Goal: Check status

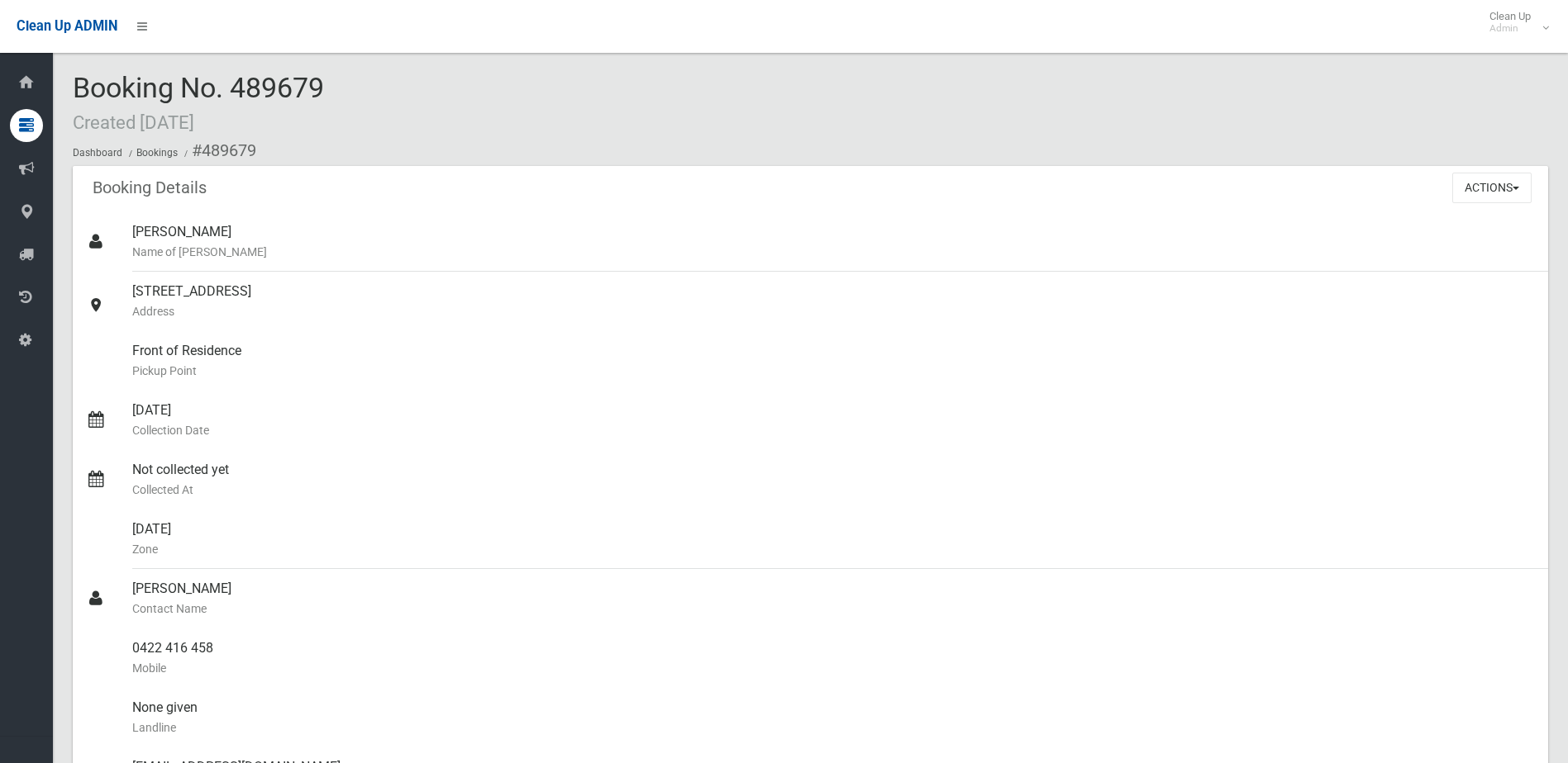
scroll to position [56, 0]
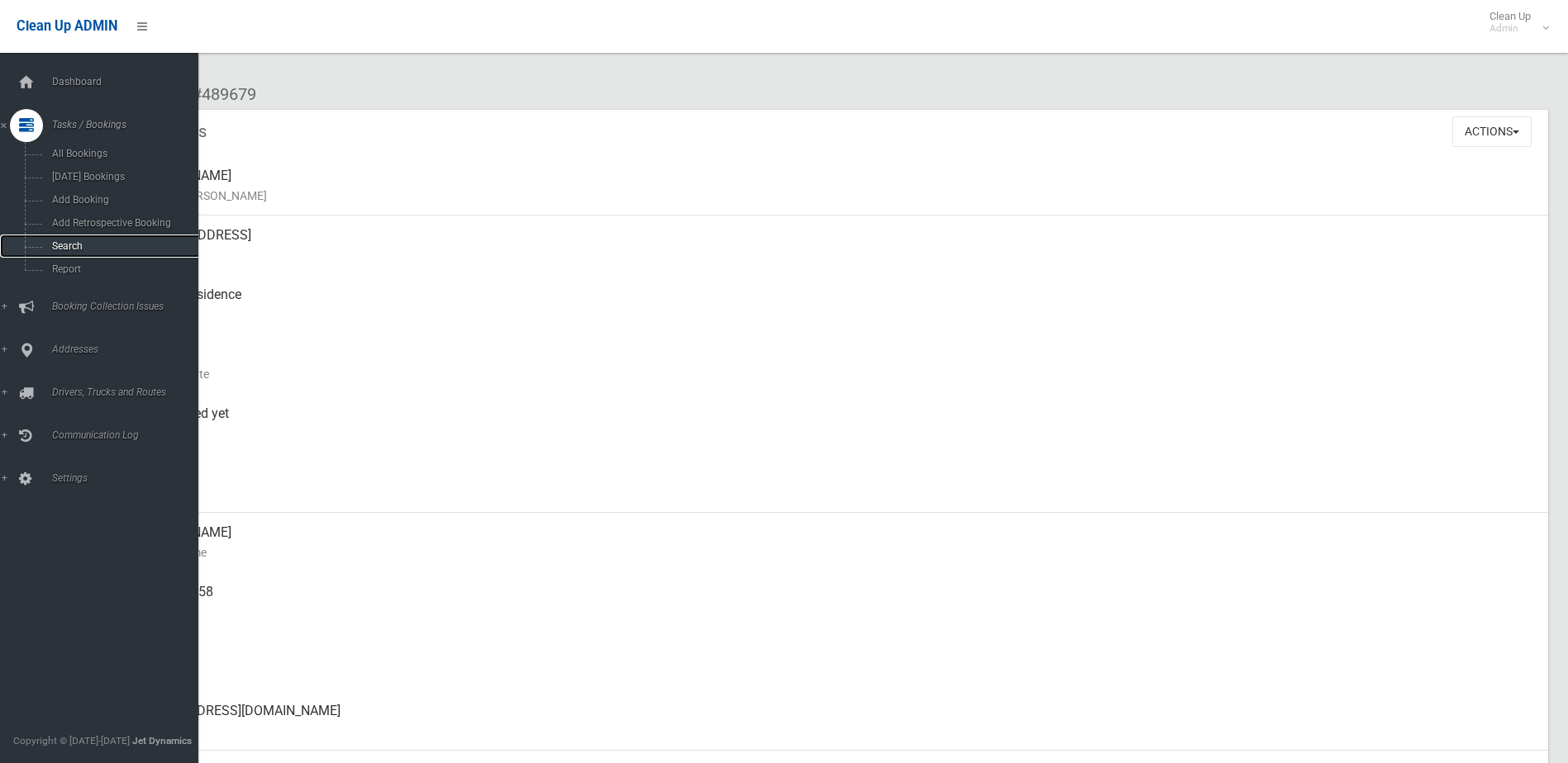
click at [63, 243] on span "Search" at bounding box center [122, 246] width 150 height 11
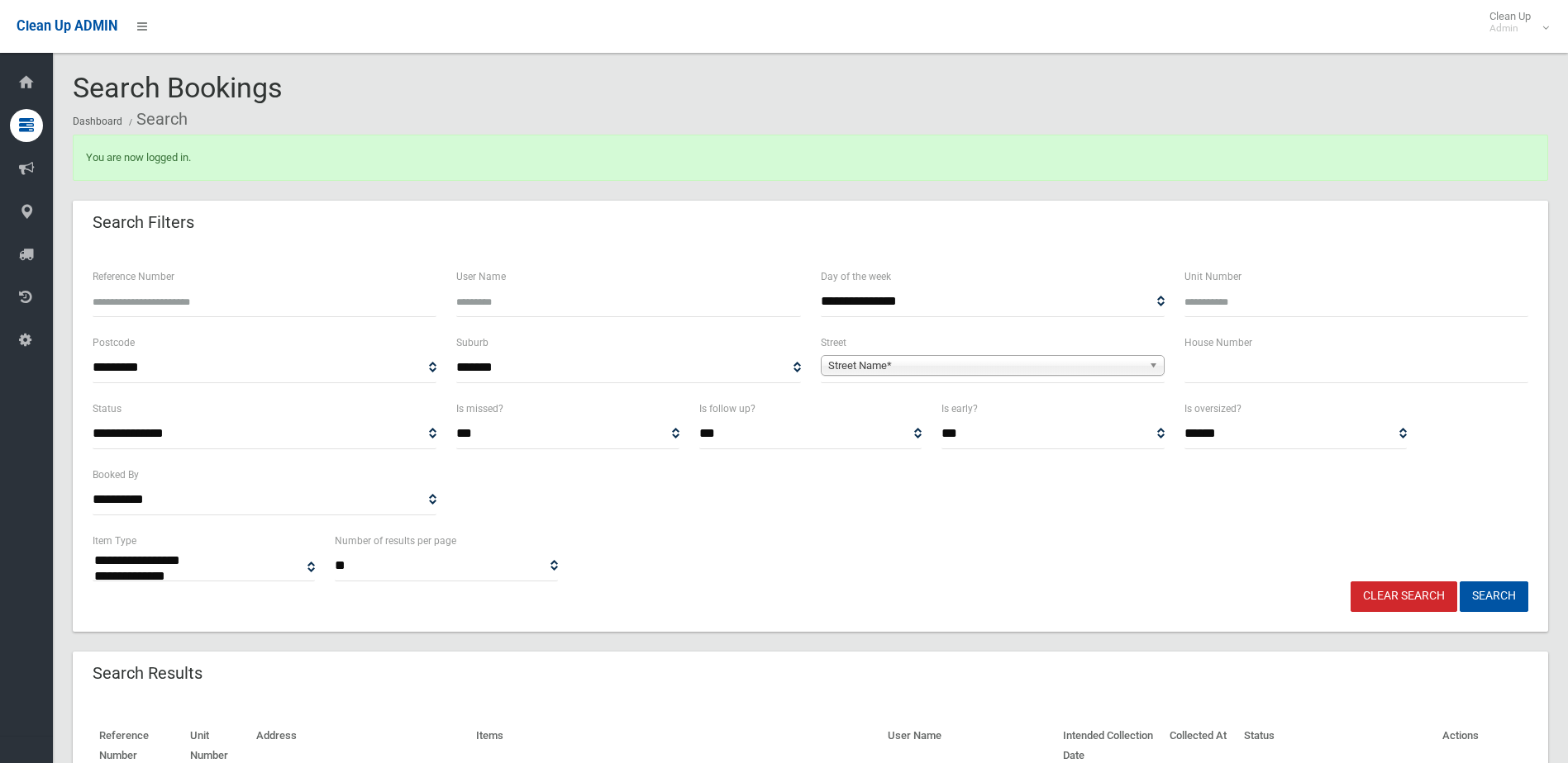
select select
click at [232, 309] on input "Reference Number" at bounding box center [264, 301] width 344 height 31
type input "******"
click at [1460, 582] on button "Search" at bounding box center [1494, 596] width 69 height 31
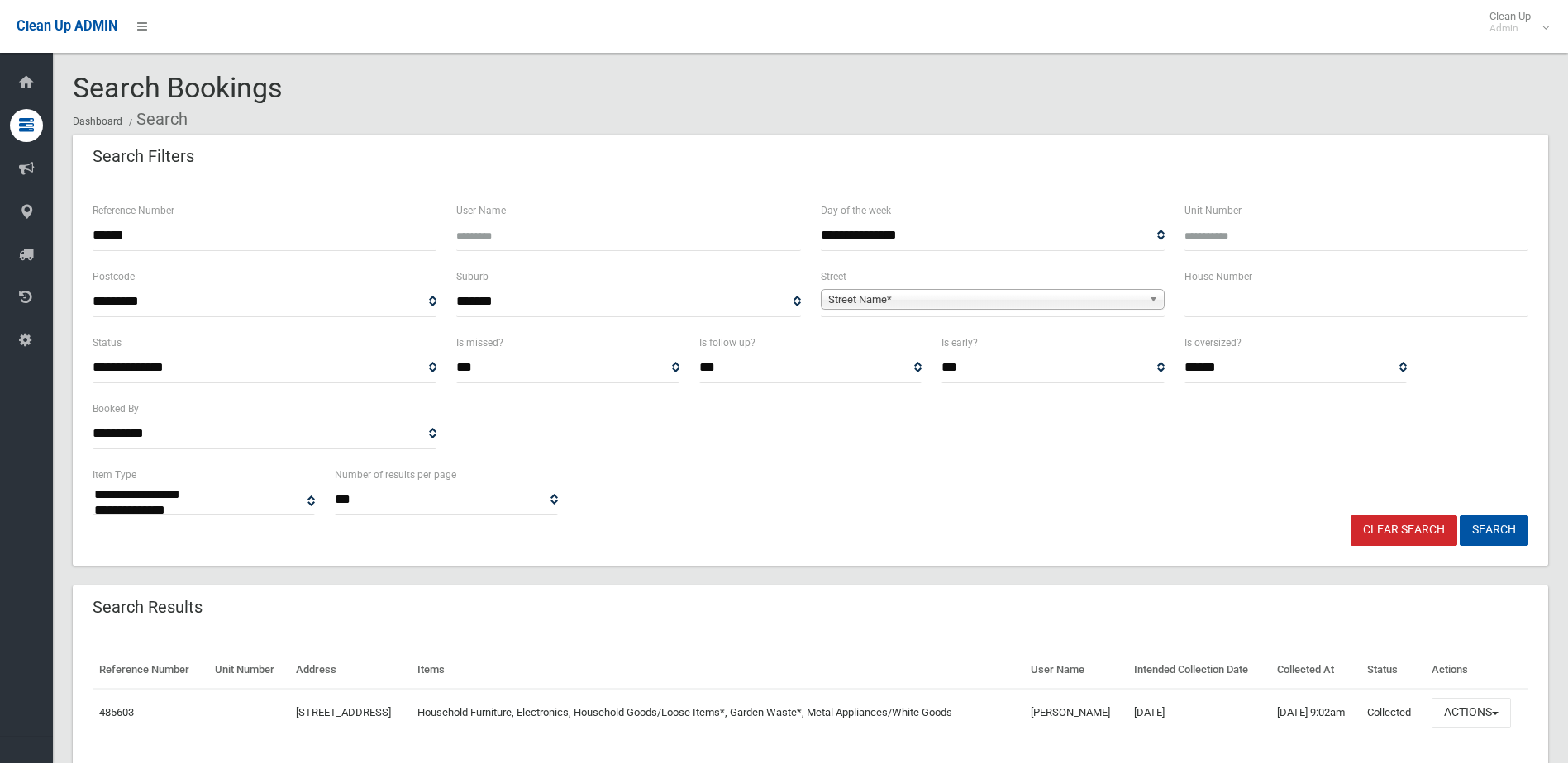
select select
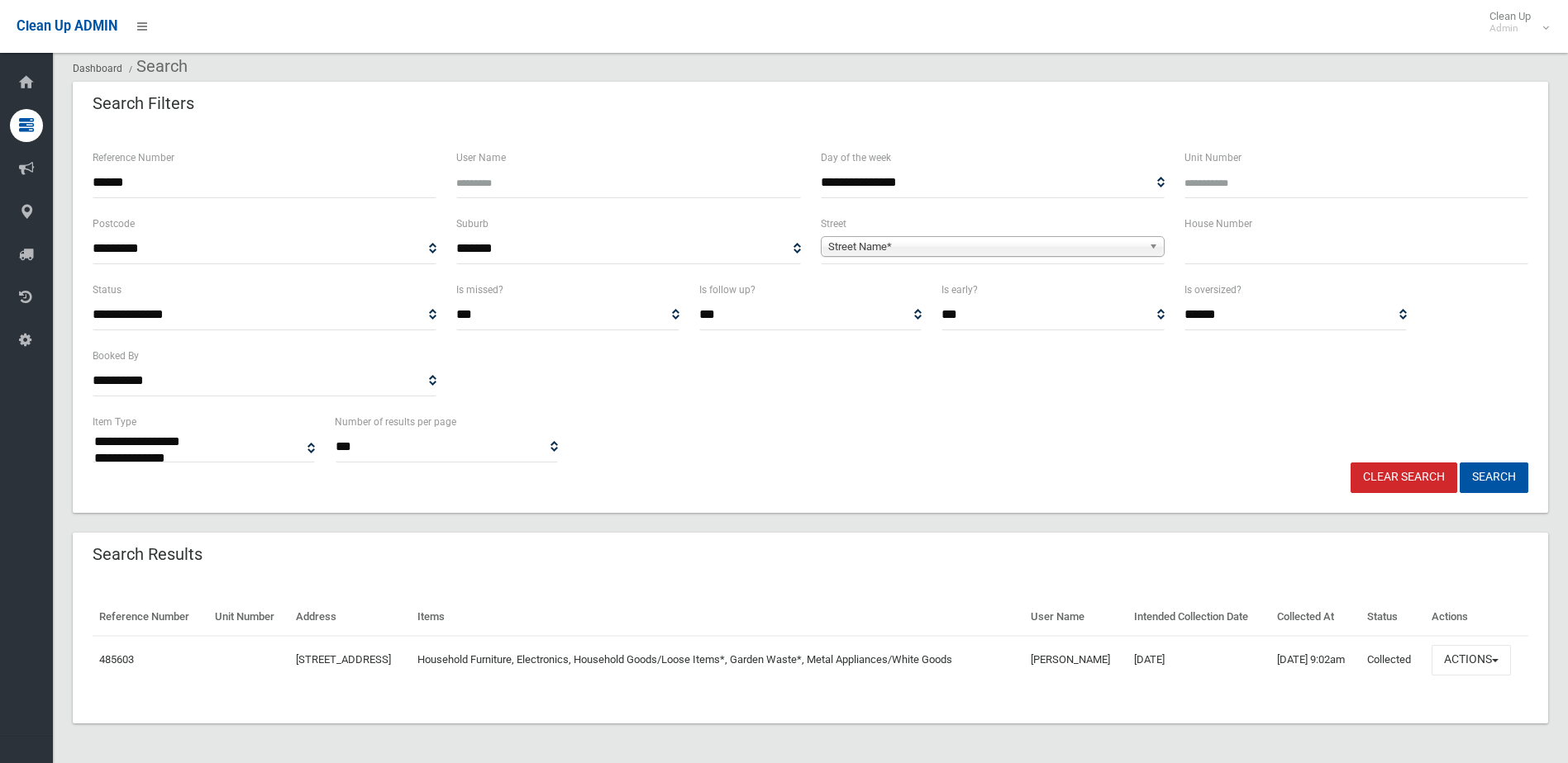
scroll to position [53, 0]
click at [118, 657] on link "485603" at bounding box center [116, 660] width 34 height 12
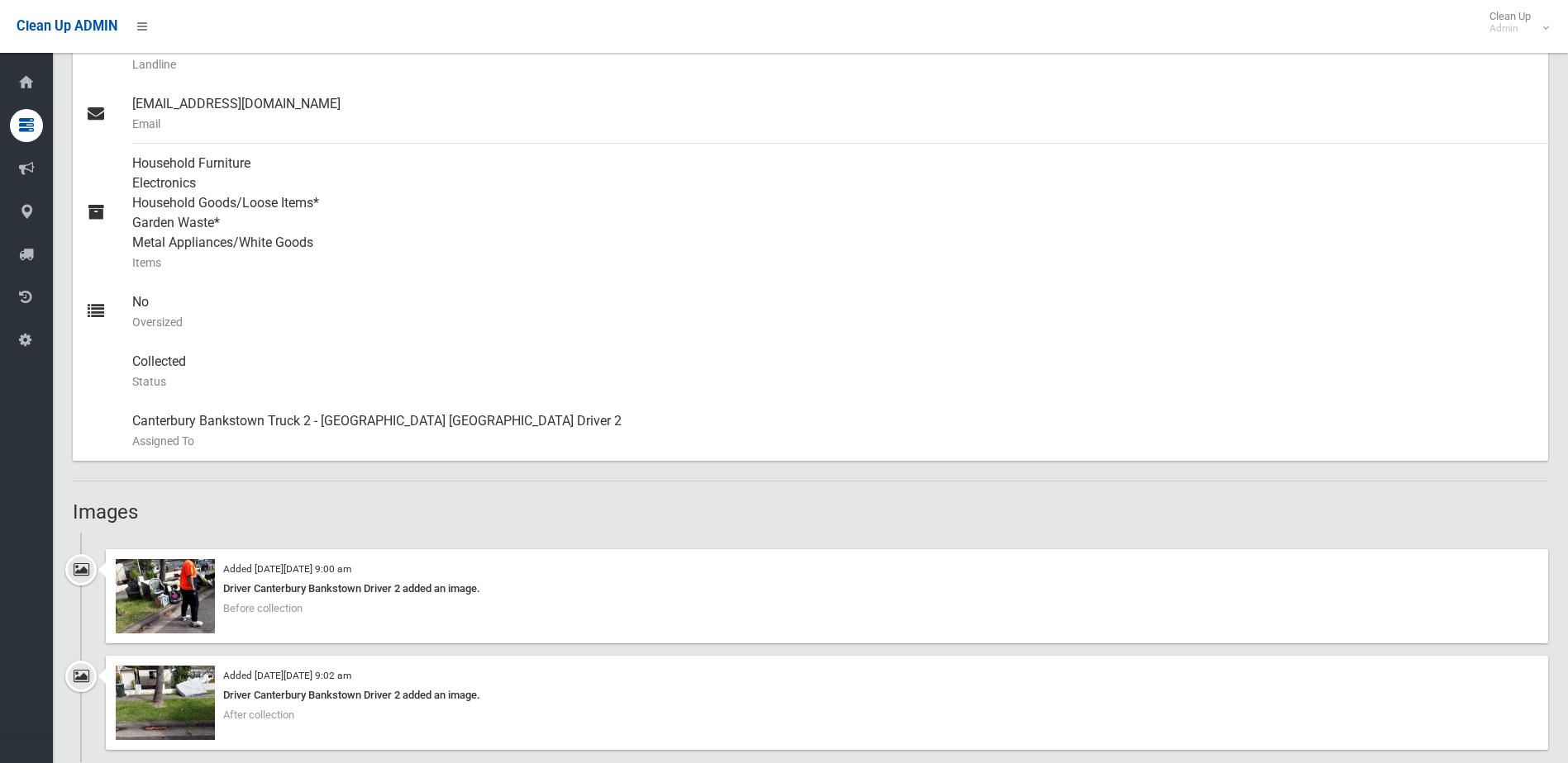
scroll to position [661, 0]
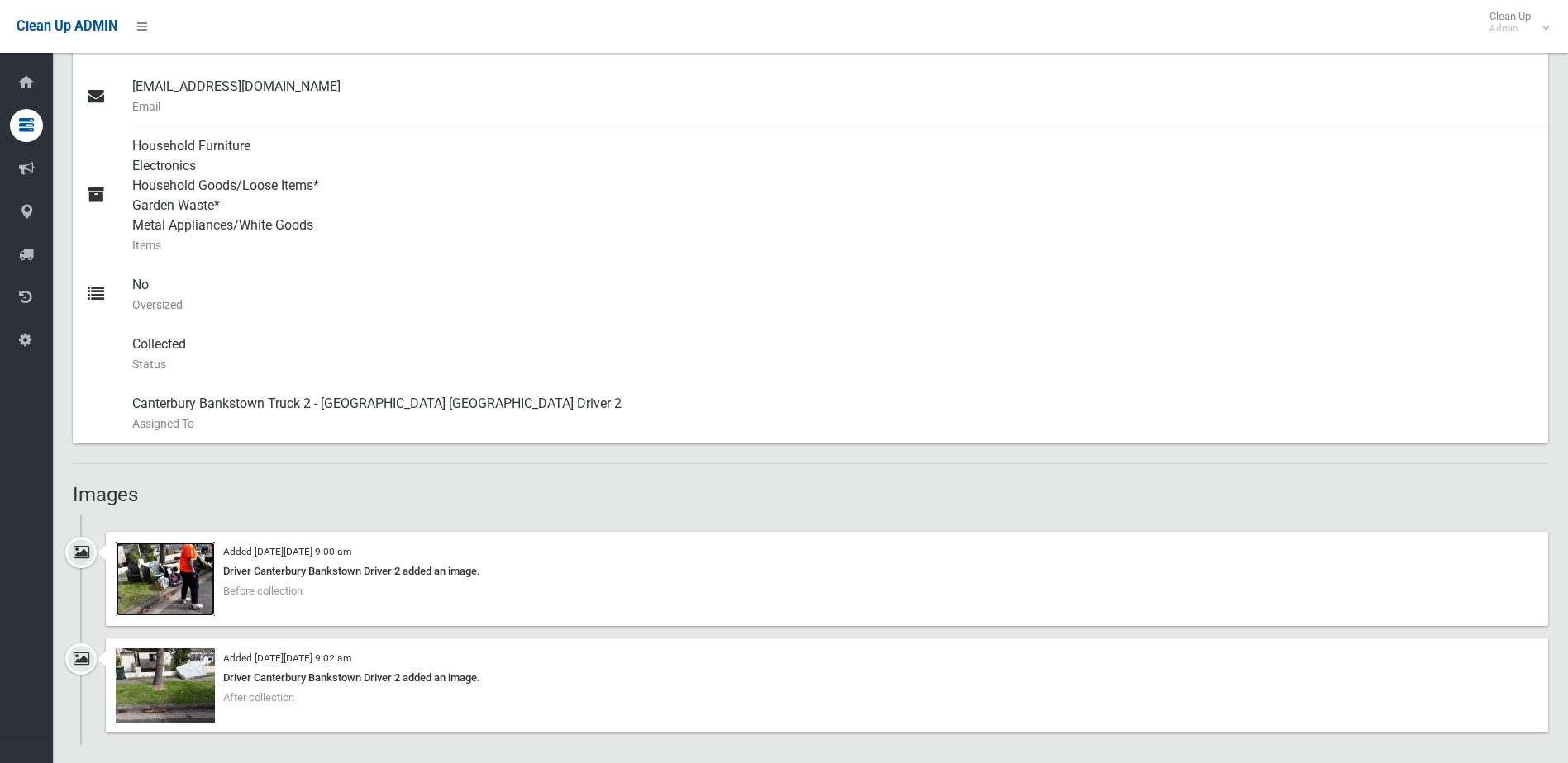
click at [187, 590] on img at bounding box center [165, 579] width 100 height 74
click at [175, 570] on img at bounding box center [165, 579] width 100 height 74
click at [160, 694] on img at bounding box center [165, 685] width 100 height 74
click at [188, 670] on img at bounding box center [165, 685] width 100 height 74
